Goal: Information Seeking & Learning: Learn about a topic

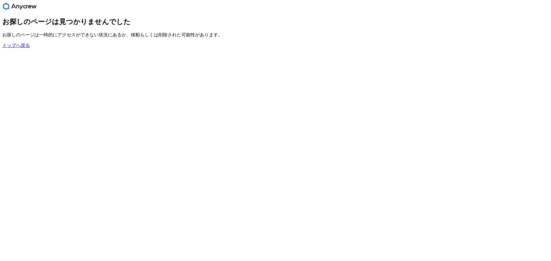
click at [20, 48] on link "トップへ戻る" at bounding box center [16, 45] width 28 height 5
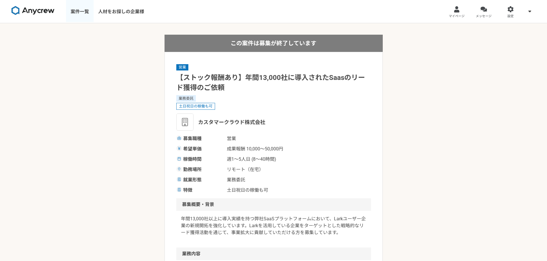
click at [80, 14] on link "案件一覧" at bounding box center [80, 11] width 28 height 23
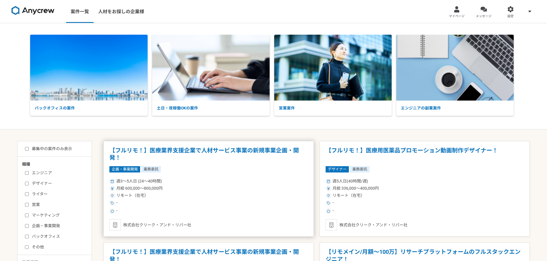
click at [213, 198] on div "リモート（在宅）" at bounding box center [208, 196] width 198 height 6
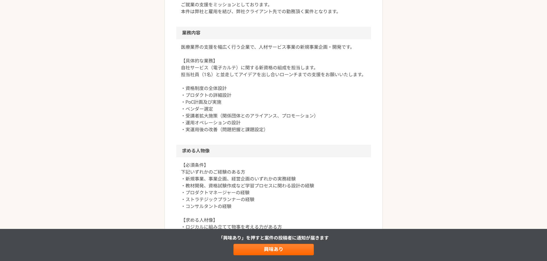
scroll to position [316, 0]
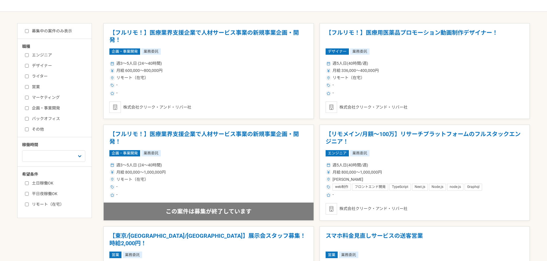
scroll to position [144, 0]
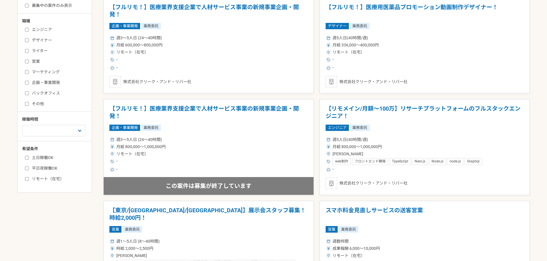
click at [24, 61] on div "エンジニア デザイナー ライター 営業 マーケティング 企画・事業開発 バックオフィス その他" at bounding box center [56, 66] width 69 height 82
click at [27, 60] on input "営業" at bounding box center [27, 62] width 4 height 4
checkbox input "true"
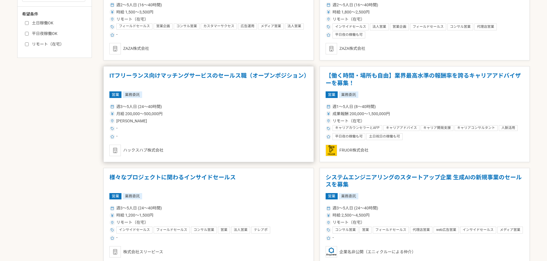
scroll to position [287, 0]
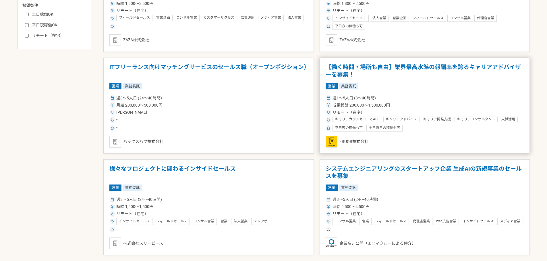
click at [456, 94] on div "週1〜5人日 (8〜40時間) 成果報酬 200,000〜1,500,000円 リモート（在宅） キャリアカウンセラーとAFP キャリアアドバイス キャリア開…" at bounding box center [424, 113] width 198 height 38
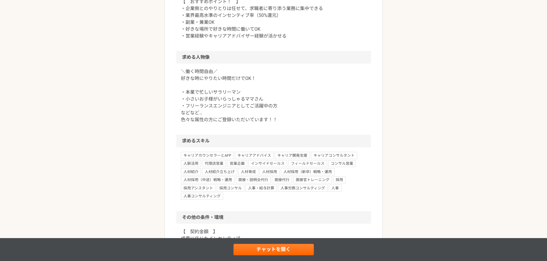
scroll to position [373, 0]
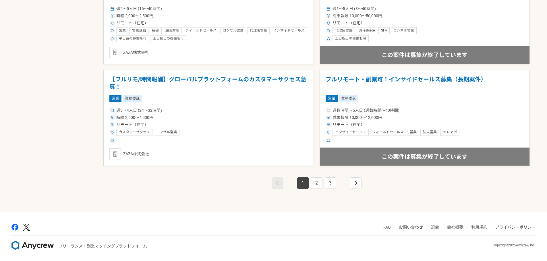
scroll to position [988, 0]
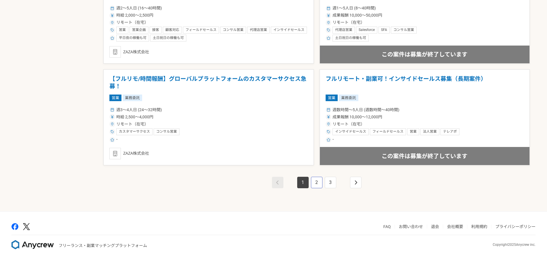
click at [315, 184] on link "2" at bounding box center [316, 182] width 11 height 11
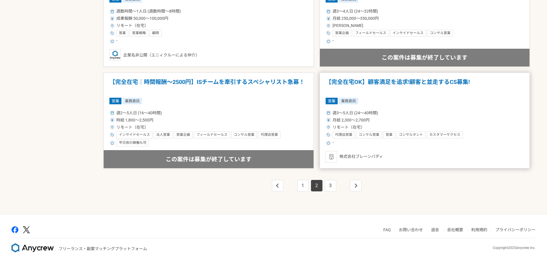
scroll to position [988, 0]
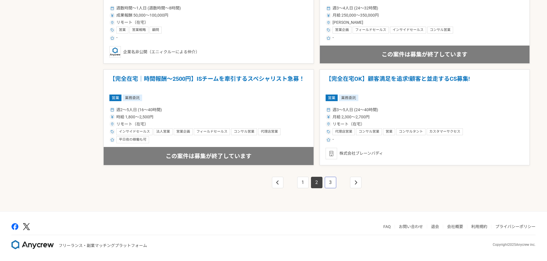
click at [328, 184] on link "3" at bounding box center [330, 182] width 11 height 11
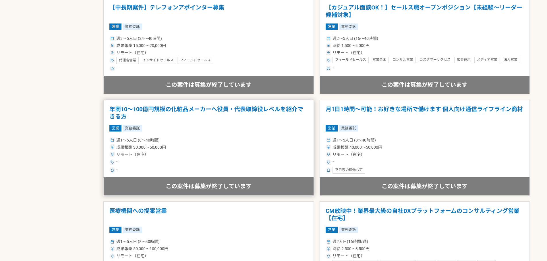
scroll to position [804, 0]
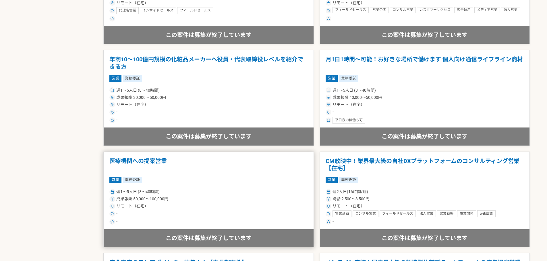
click at [201, 185] on article "医療機関への提案営業 営業 業務委託 週1〜5人日 (8〜40時間) 成果報酬 50,000〜100,000円 リモート（在宅） - - 株式会社popoch…" at bounding box center [208, 200] width 210 height 96
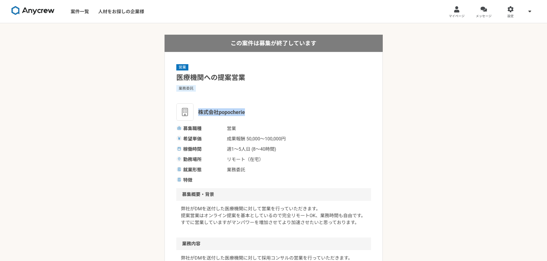
drag, startPoint x: 200, startPoint y: 110, endPoint x: 247, endPoint y: 111, distance: 47.4
click at [247, 111] on div "株式会社popocherie" at bounding box center [273, 112] width 195 height 17
copy span "株式会社popocherie"
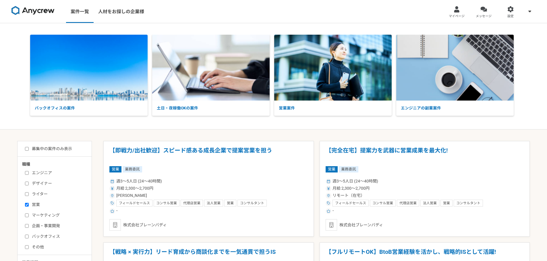
click at [40, 5] on link at bounding box center [33, 12] width 48 height 16
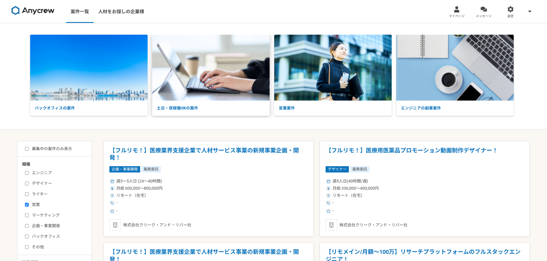
click at [186, 66] on img at bounding box center [210, 68] width 117 height 66
click at [313, 86] on img at bounding box center [332, 68] width 117 height 66
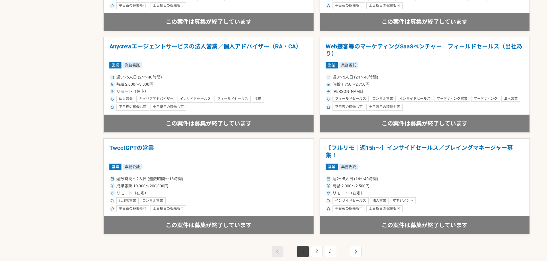
scroll to position [988, 0]
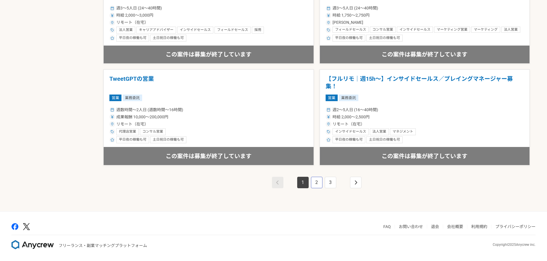
click at [316, 183] on link "2" at bounding box center [316, 182] width 11 height 11
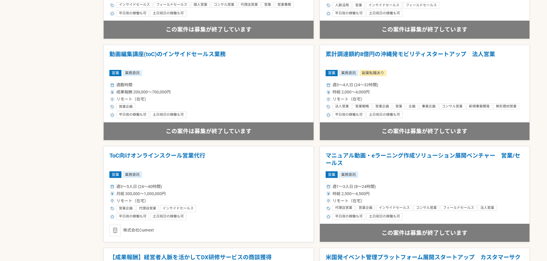
scroll to position [517, 0]
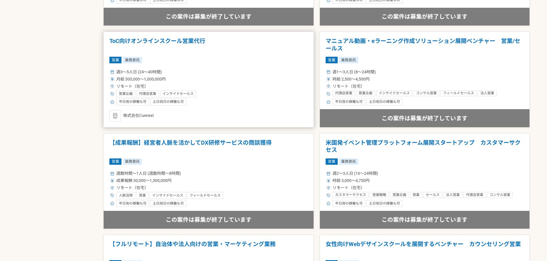
click at [213, 80] on div "月給 300,000〜1,000,000円" at bounding box center [208, 79] width 198 height 6
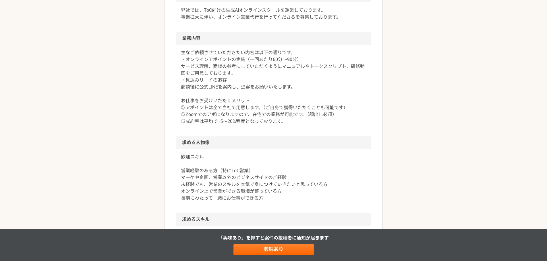
scroll to position [230, 0]
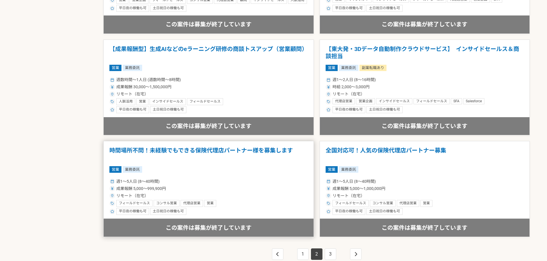
scroll to position [988, 0]
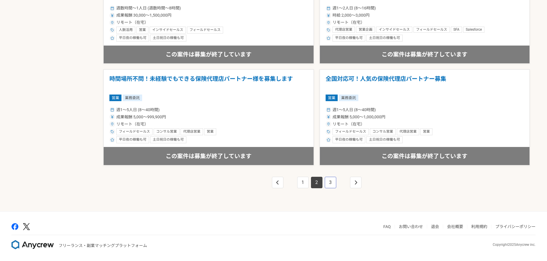
click at [335, 183] on link "3" at bounding box center [330, 182] width 11 height 11
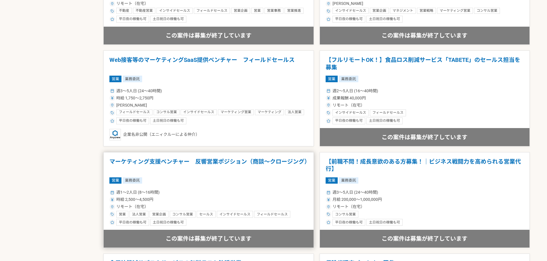
scroll to position [488, 0]
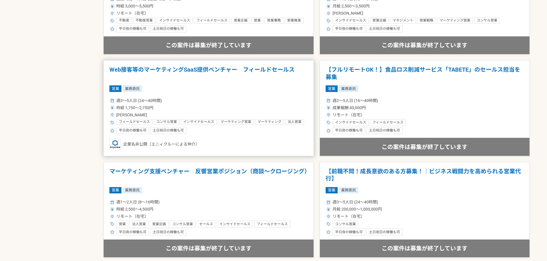
click at [212, 141] on div "企業名非公開（エニィクルーによる仲介）" at bounding box center [208, 144] width 198 height 11
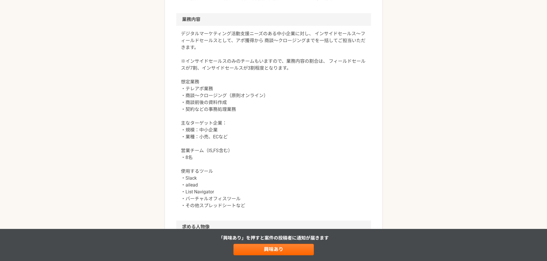
scroll to position [273, 0]
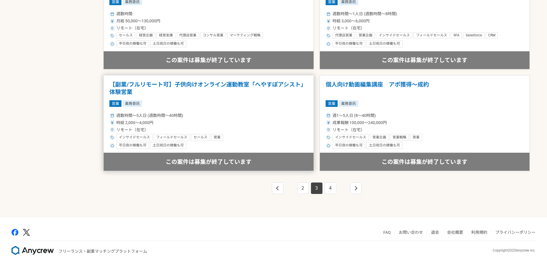
scroll to position [988, 0]
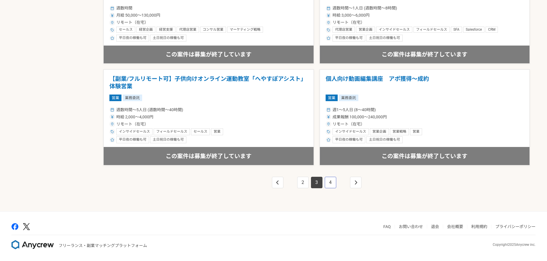
click at [332, 185] on link "4" at bounding box center [330, 182] width 11 height 11
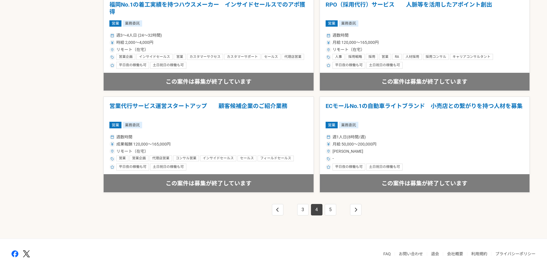
scroll to position [988, 0]
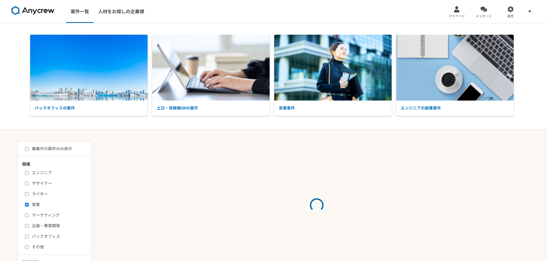
checkbox input "true"
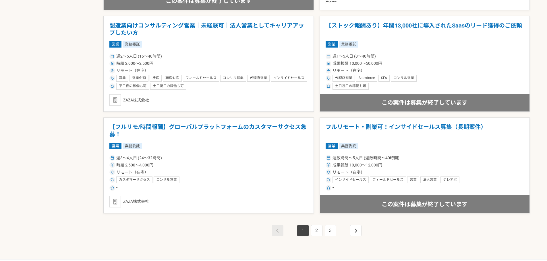
scroll to position [947, 0]
